Goal: Navigation & Orientation: Find specific page/section

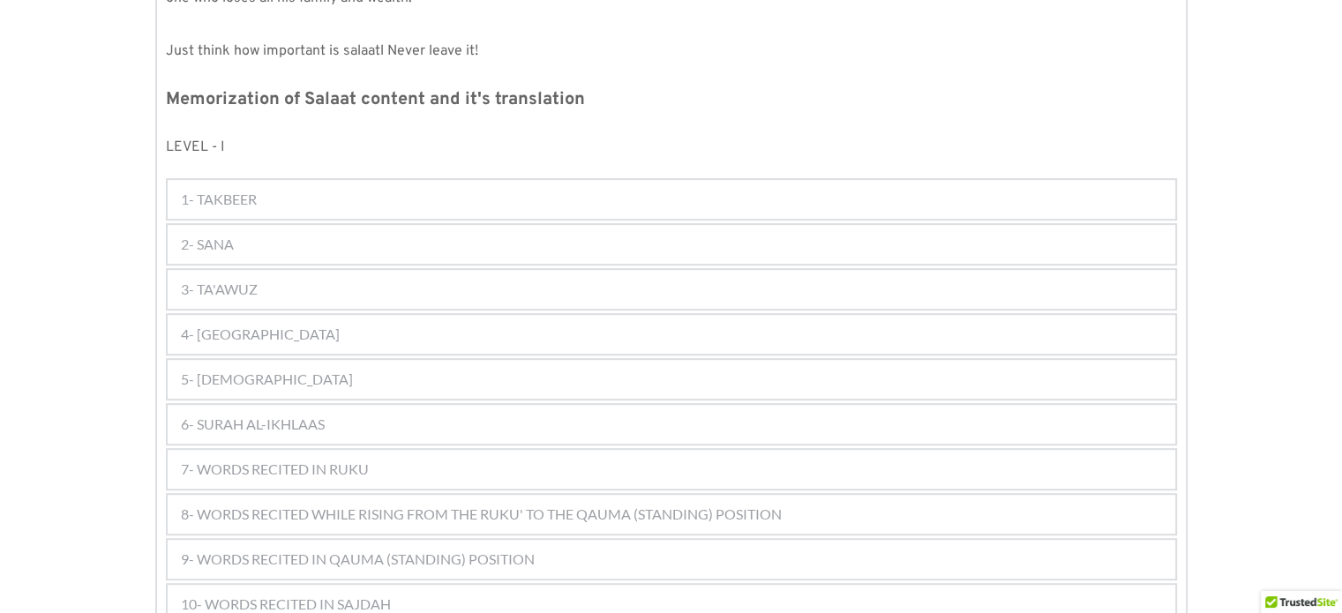
scroll to position [879, 0]
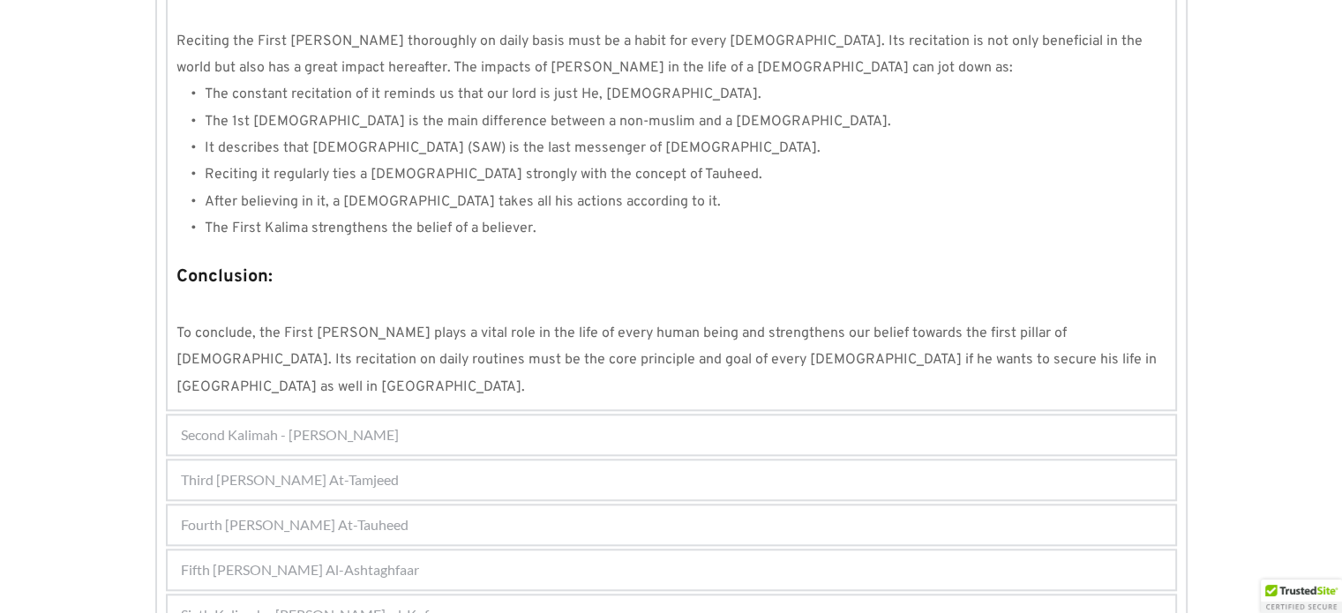
scroll to position [1649, 0]
click at [297, 605] on span "Sixth Kalimah - Kalimah Radd-al-Kufar" at bounding box center [311, 615] width 260 height 21
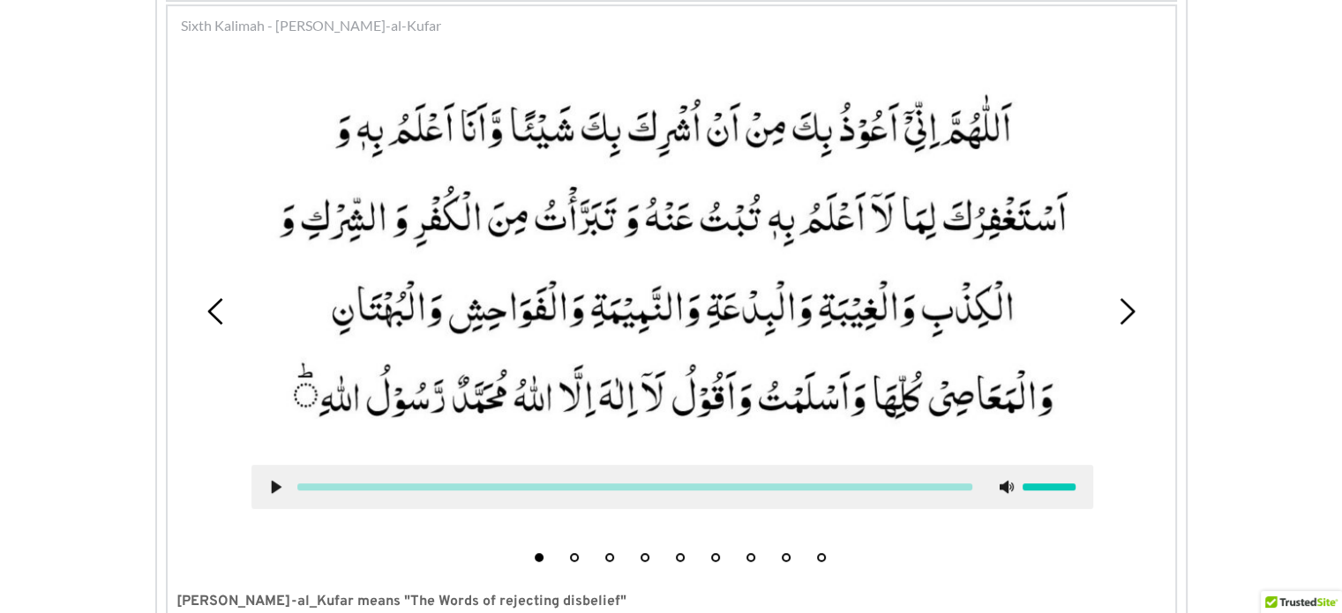
scroll to position [651, 0]
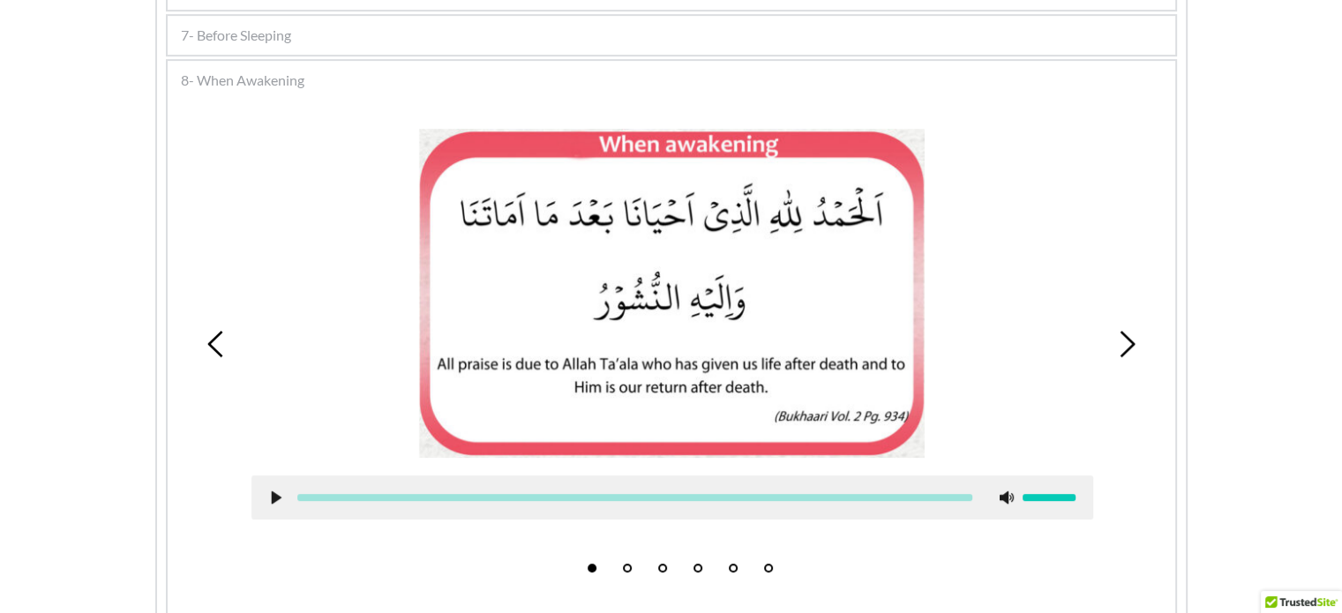
scroll to position [680, 0]
